Goal: Transaction & Acquisition: Obtain resource

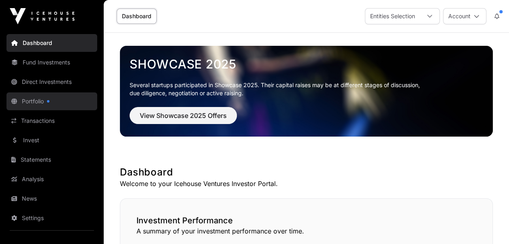
click at [32, 101] on link "Portfolio" at bounding box center [51, 101] width 91 height 18
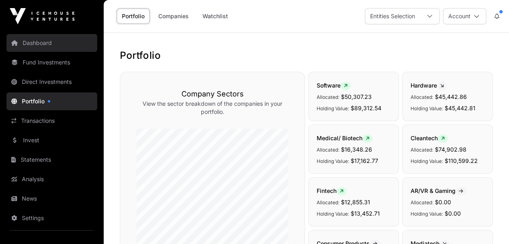
click at [33, 44] on link "Dashboard" at bounding box center [51, 43] width 91 height 18
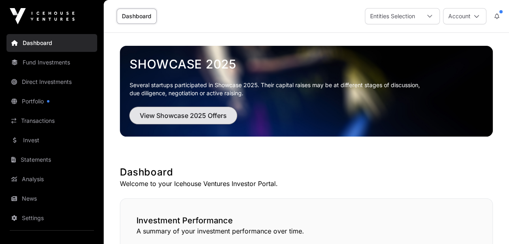
click at [175, 115] on span "View Showcase 2025 Offers" at bounding box center [183, 116] width 87 height 10
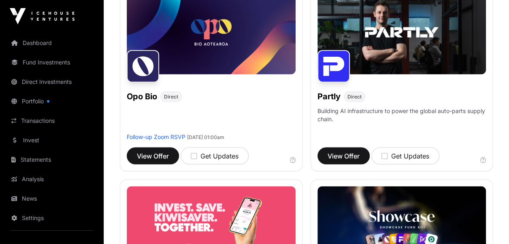
scroll to position [730, 0]
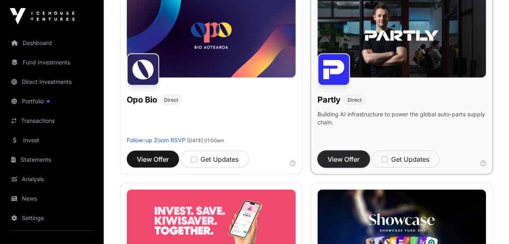
click at [342, 163] on span "View Offer" at bounding box center [344, 159] width 32 height 10
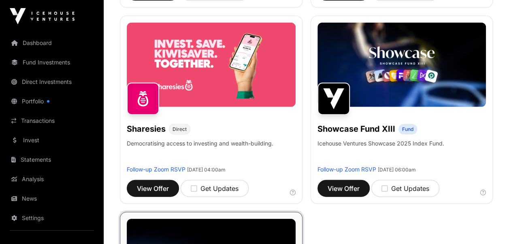
scroll to position [898, 0]
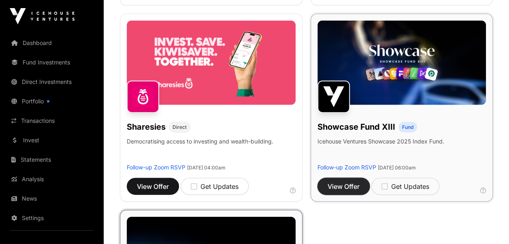
click at [346, 190] on span "View Offer" at bounding box center [344, 187] width 32 height 10
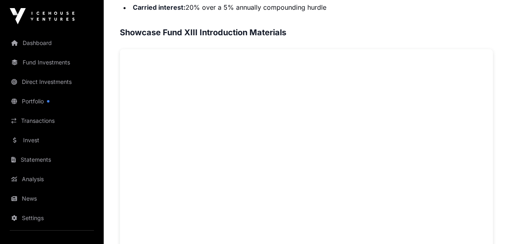
scroll to position [589, 0]
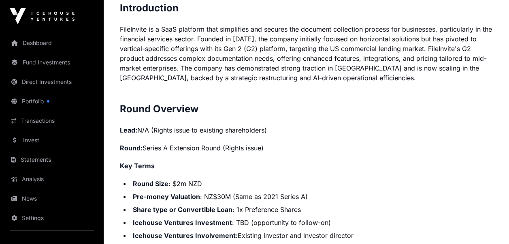
scroll to position [672, 0]
